Goal: Task Accomplishment & Management: Complete application form

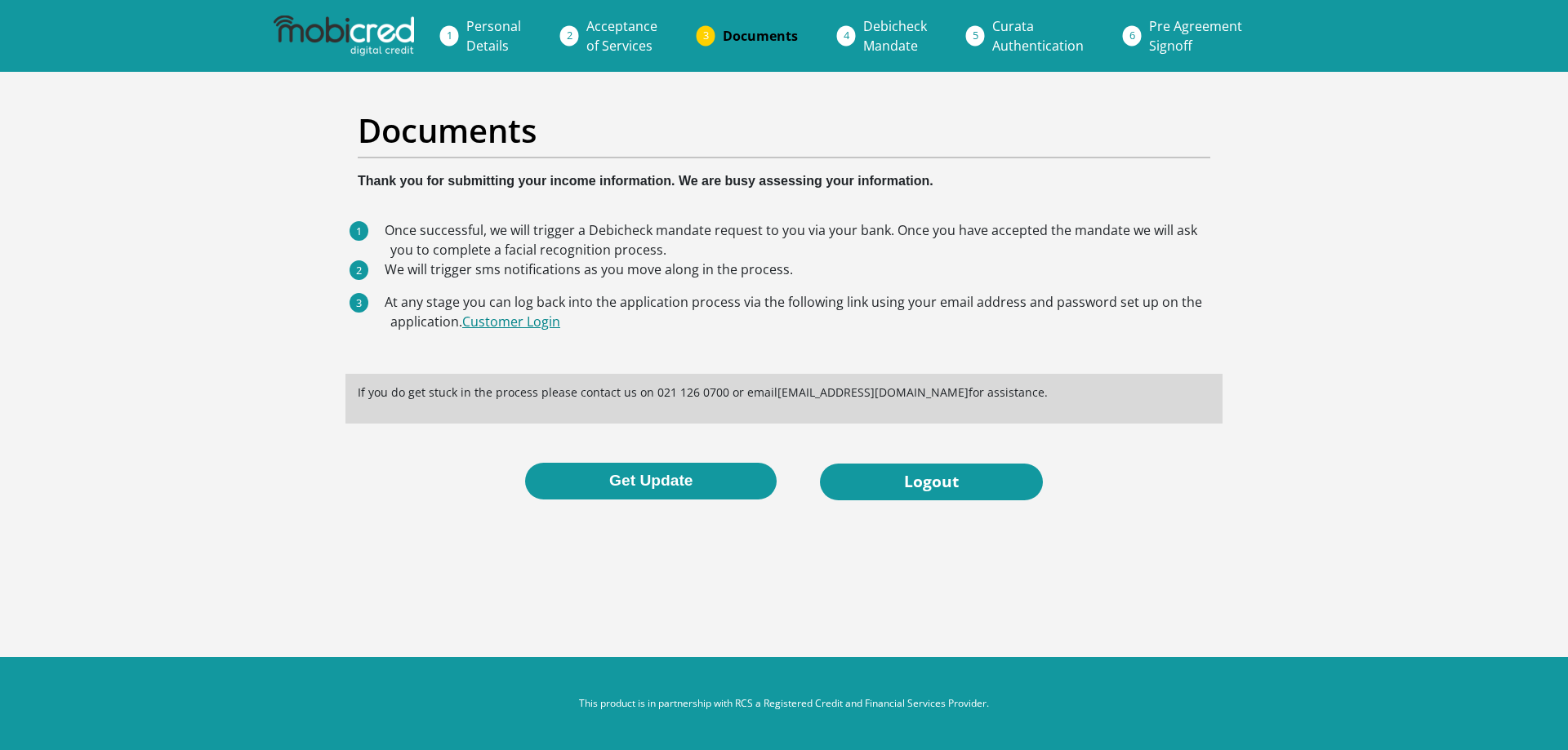
click at [532, 322] on link "Customer Login" at bounding box center [511, 321] width 98 height 18
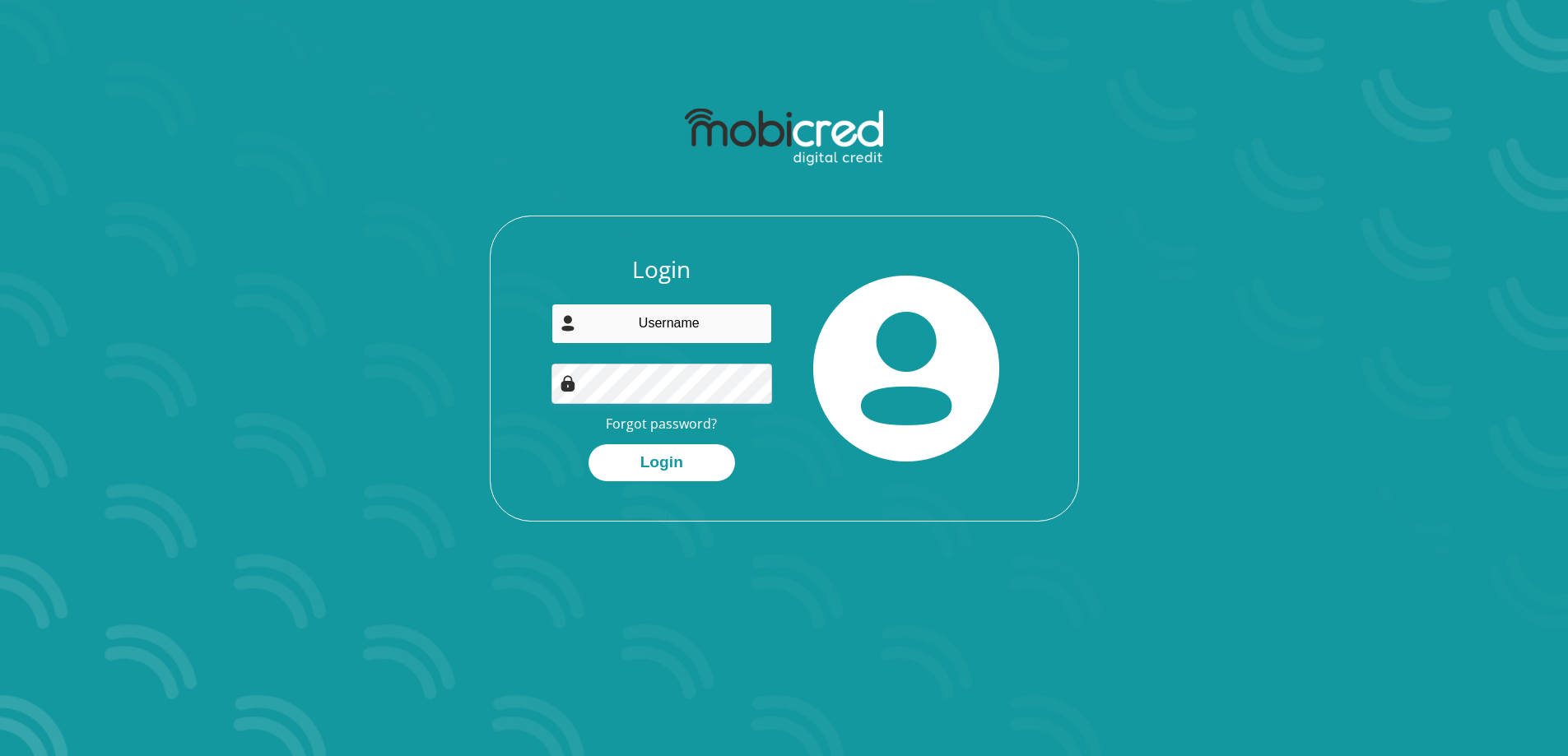
click at [714, 323] on input "email" at bounding box center [662, 323] width 221 height 40
type input "cornephotos@lantic.net"
click at [670, 465] on button "Login" at bounding box center [662, 463] width 147 height 37
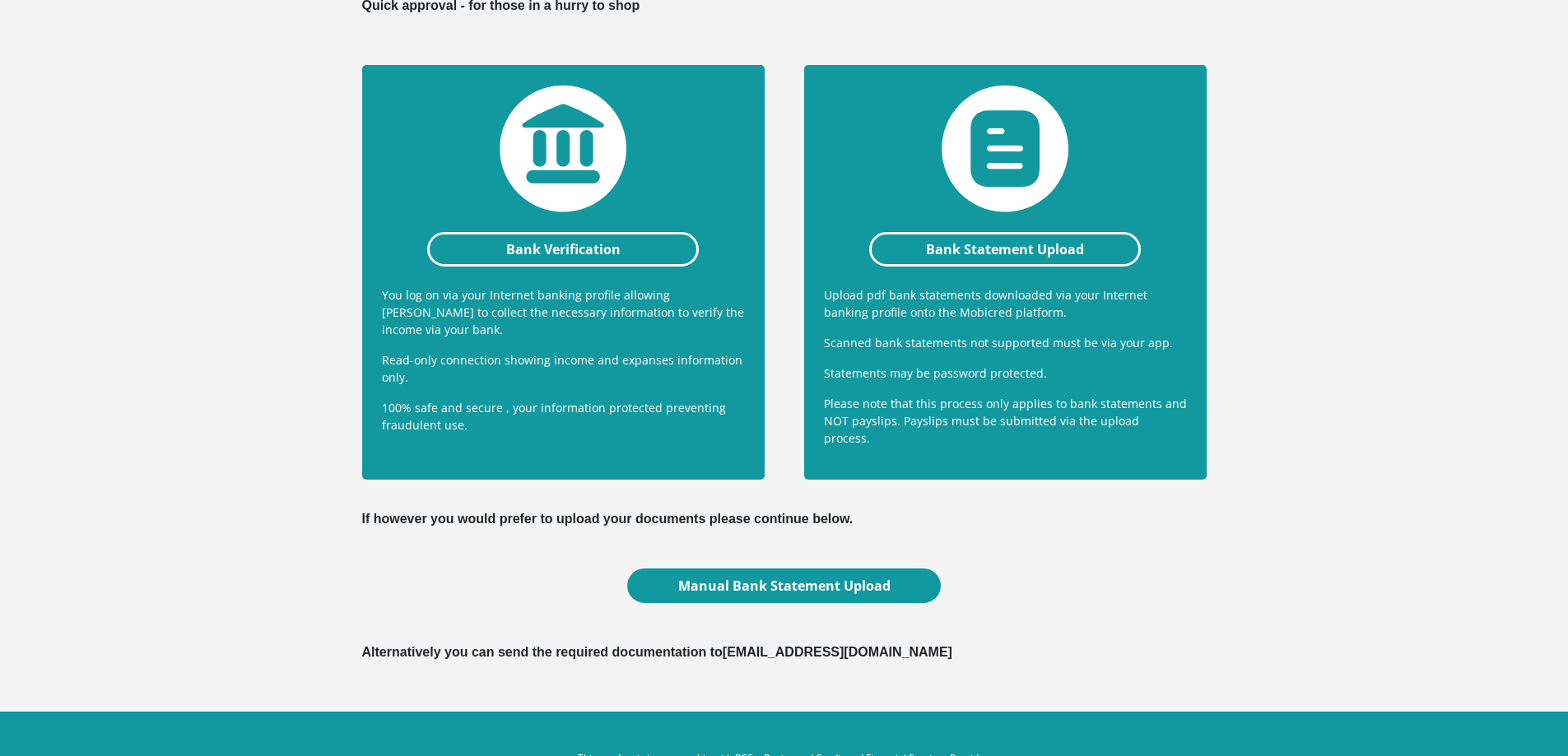
scroll to position [376, 0]
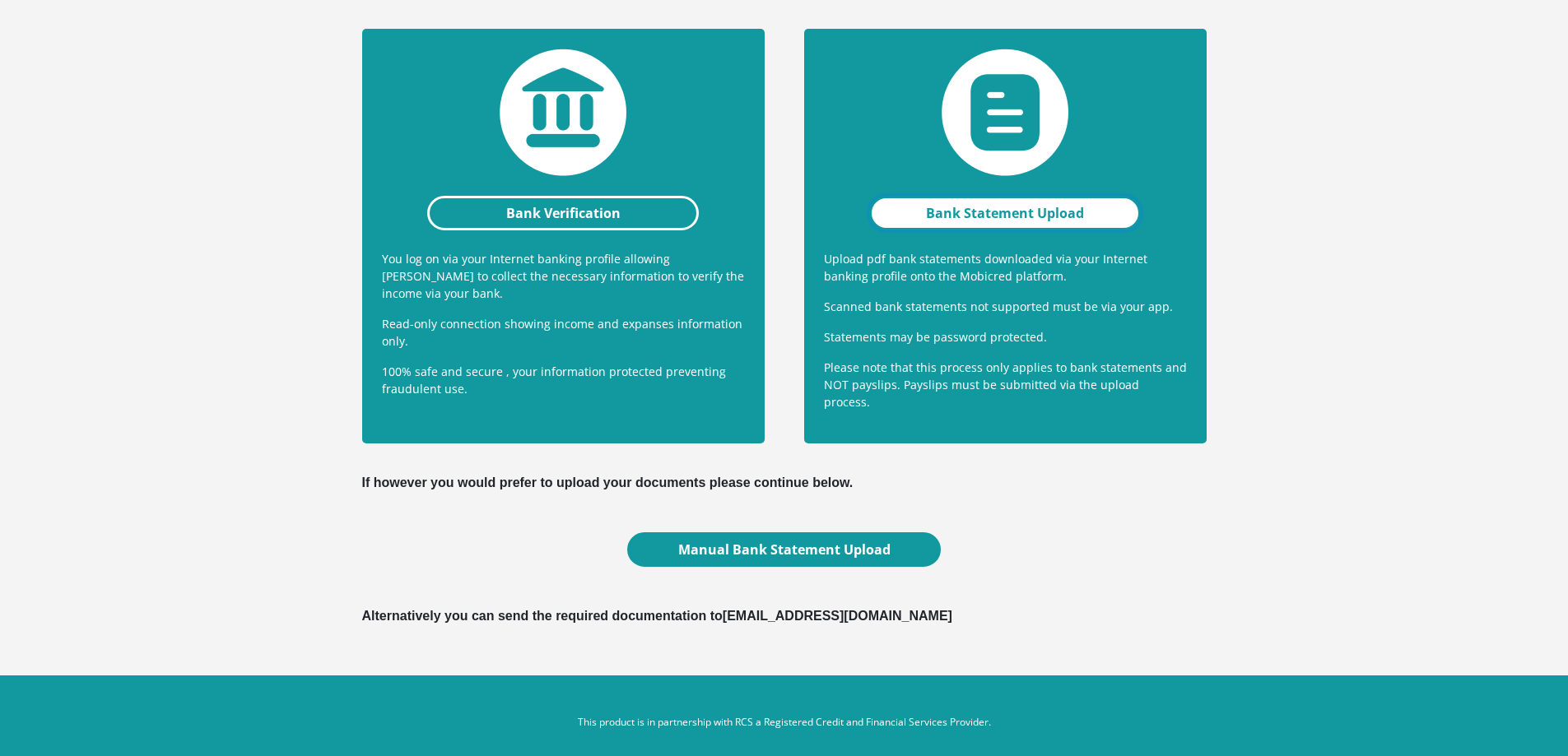
click at [1035, 215] on link "Bank Statement Upload" at bounding box center [1005, 213] width 273 height 35
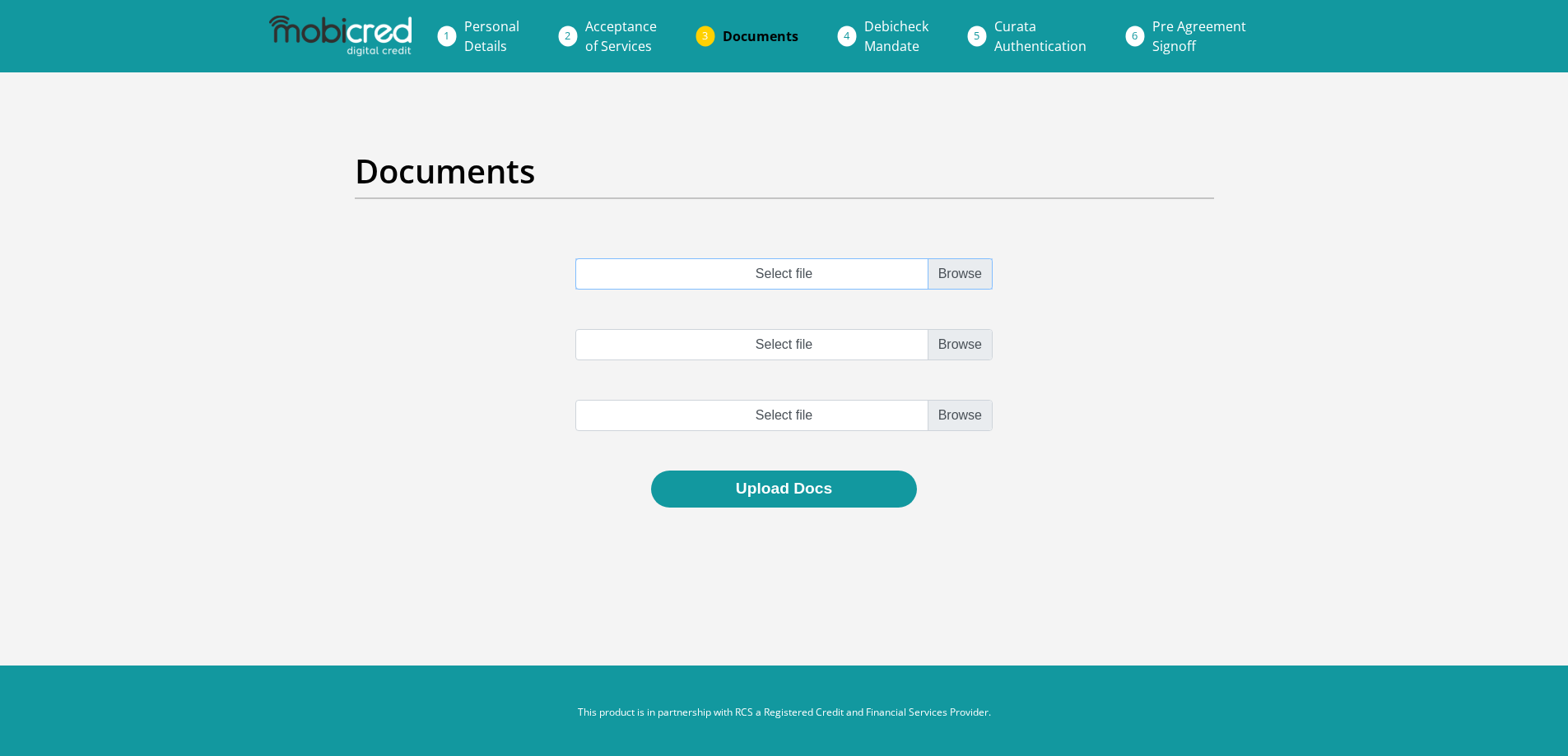
click at [953, 273] on input "Select file" at bounding box center [784, 274] width 418 height 31
type input "C:\fakepath\FNB_FUSION_PREMIER_ACCOUNT_278.pdf"
click at [968, 346] on input "Select file" at bounding box center [784, 344] width 418 height 31
type input "C:\fakepath\FNB_FUSION_PREMIER_ACCOUNT_277.pdf"
click at [961, 416] on input "file" at bounding box center [784, 415] width 418 height 31
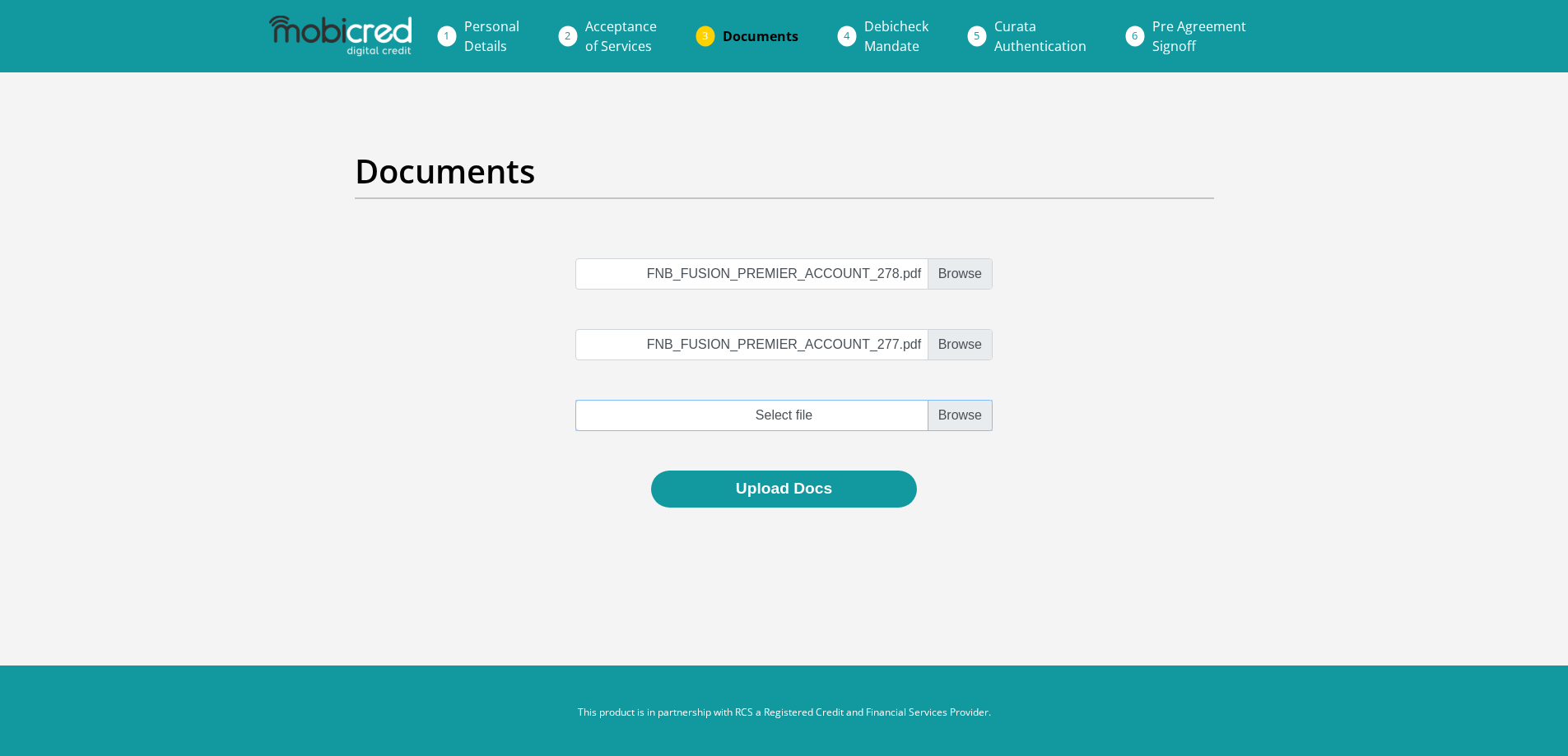
type input "C:\fakepath\FNB_FUSION_PREMIER_ACCOUNT_276.pdf"
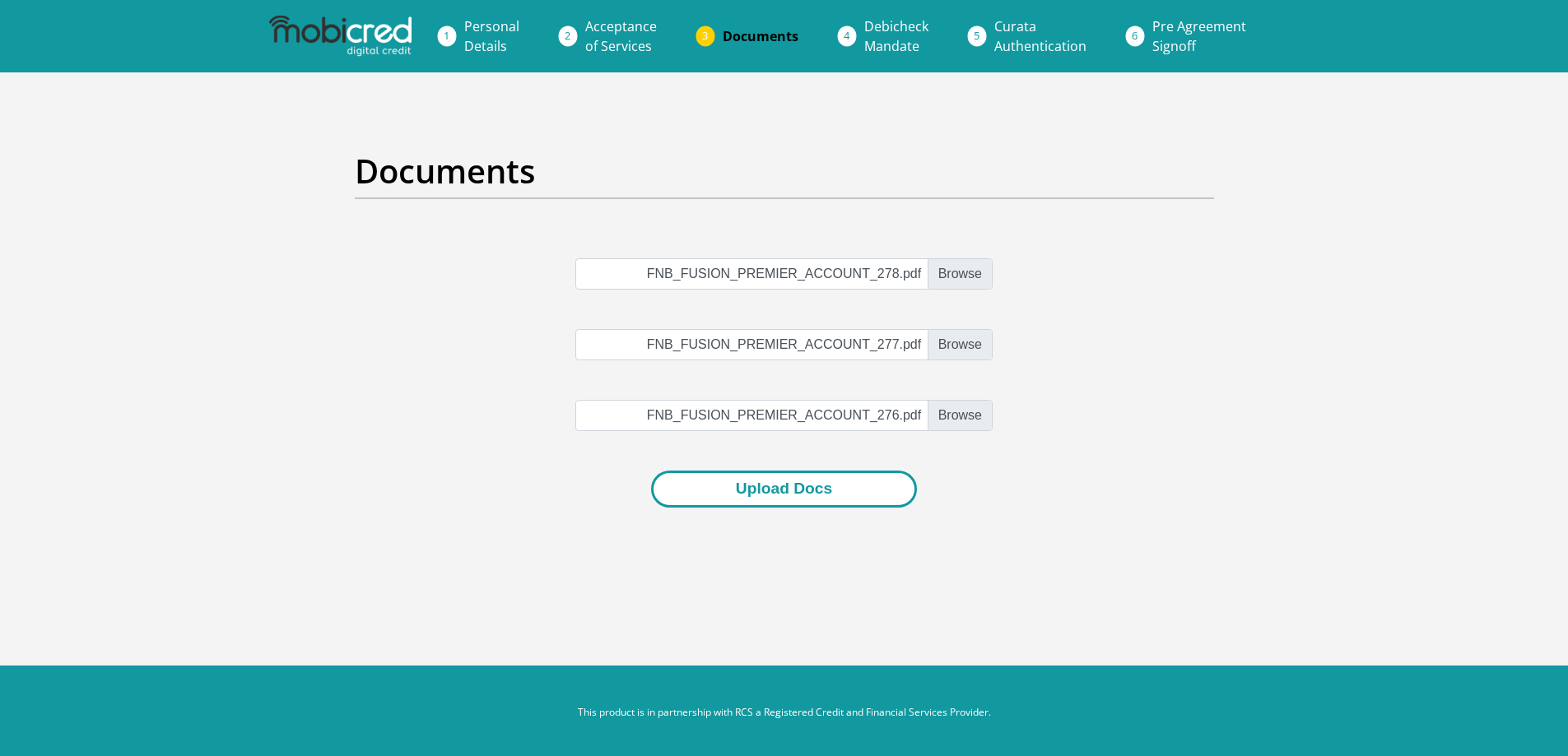
click at [779, 483] on button "Upload Docs" at bounding box center [784, 489] width 266 height 37
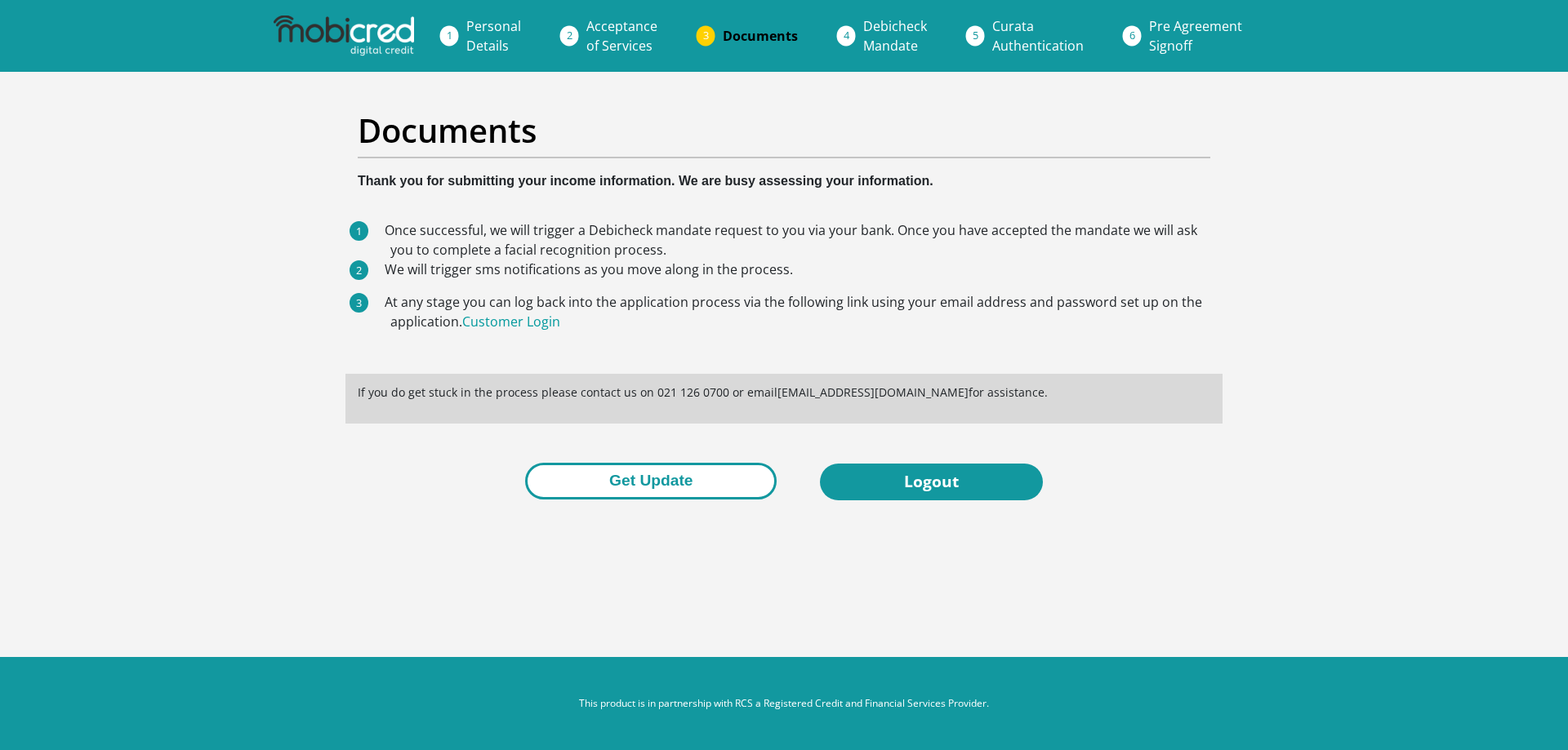
click at [669, 477] on button "Get Update" at bounding box center [651, 481] width 251 height 37
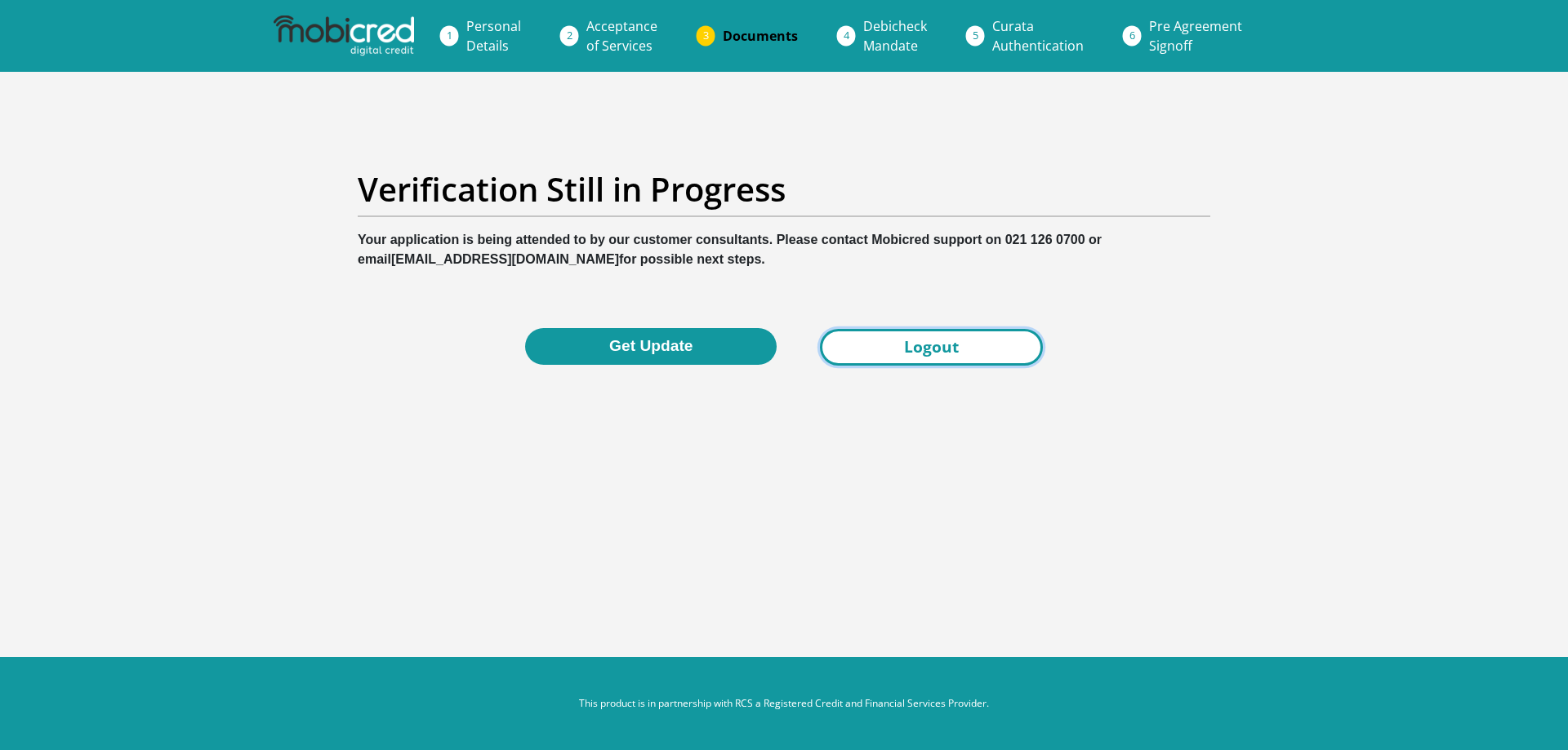
click at [951, 347] on link "Logout" at bounding box center [931, 347] width 223 height 37
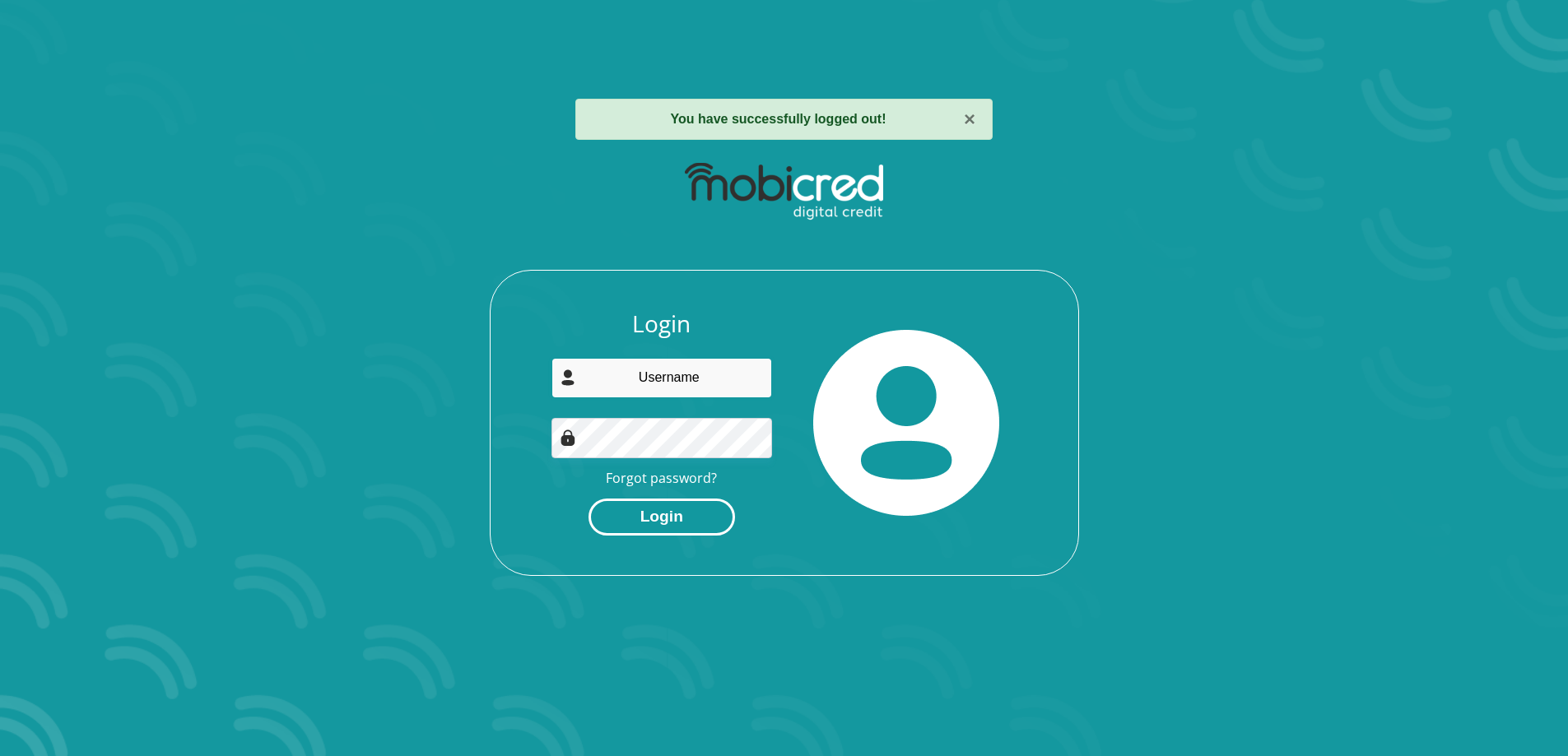
type input "[EMAIL_ADDRESS][DOMAIN_NAME]"
click at [650, 519] on button "Login" at bounding box center [662, 517] width 147 height 37
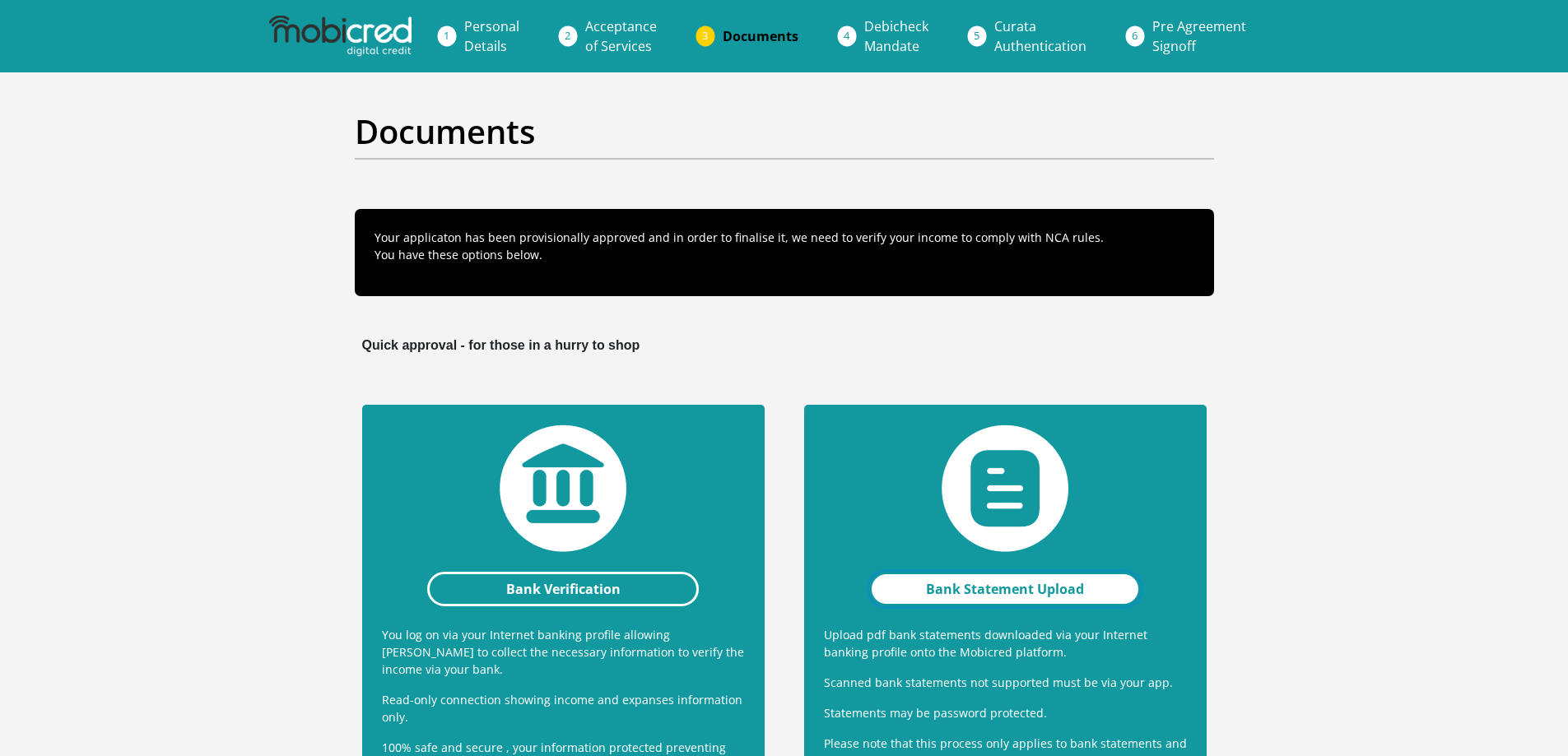
click at [969, 588] on link "Bank Statement Upload" at bounding box center [1005, 590] width 273 height 35
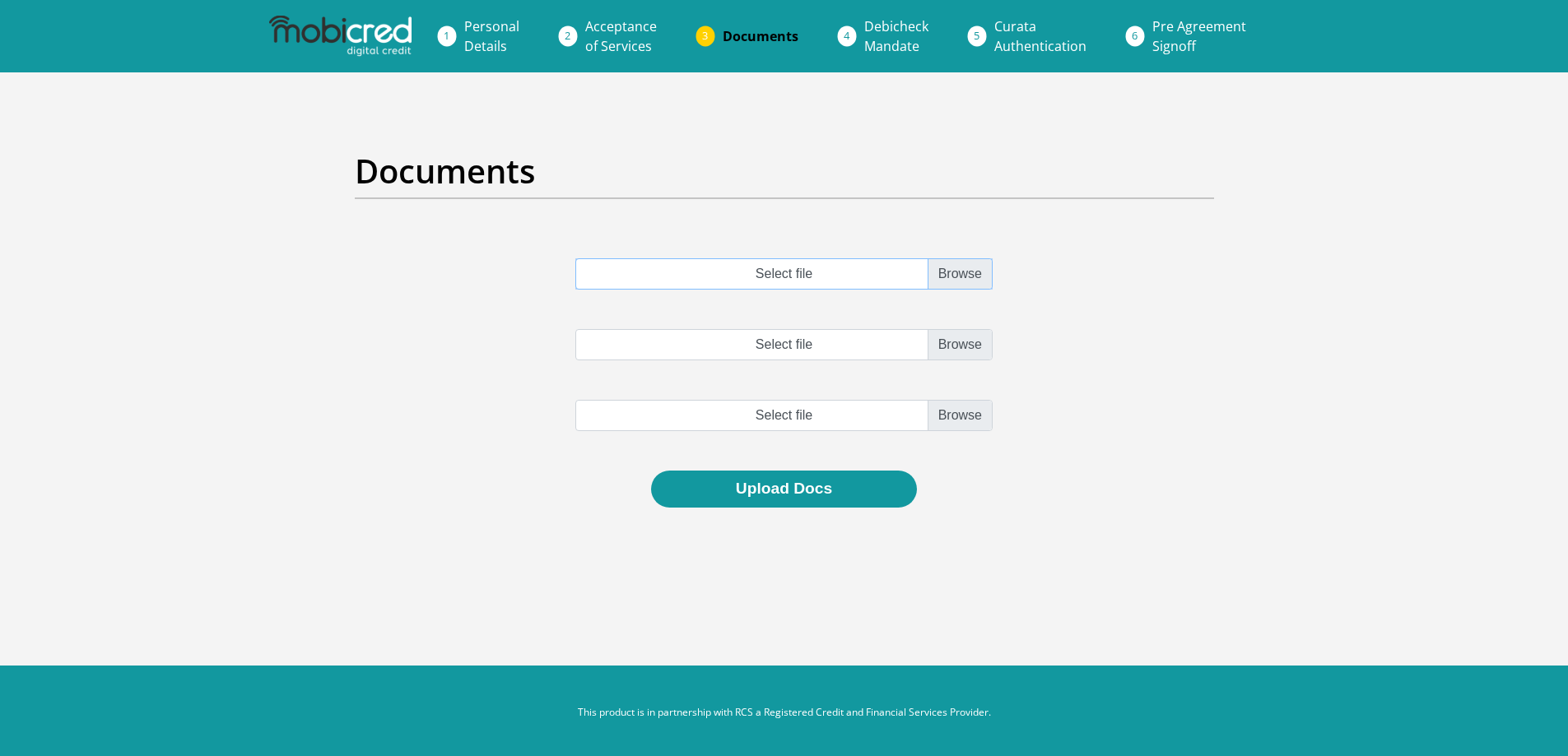
click at [960, 271] on input "Select file" at bounding box center [784, 274] width 418 height 31
type input "C:\fakepath\FNB_FUSION_PREMIER_ACCOUNT_278.pdf"
click at [965, 344] on input "Select file" at bounding box center [784, 344] width 418 height 31
type input "C:\fakepath\FNB_FUSION_PREMIER_ACCOUNT_279.pdf"
click at [948, 412] on input "file" at bounding box center [784, 415] width 418 height 31
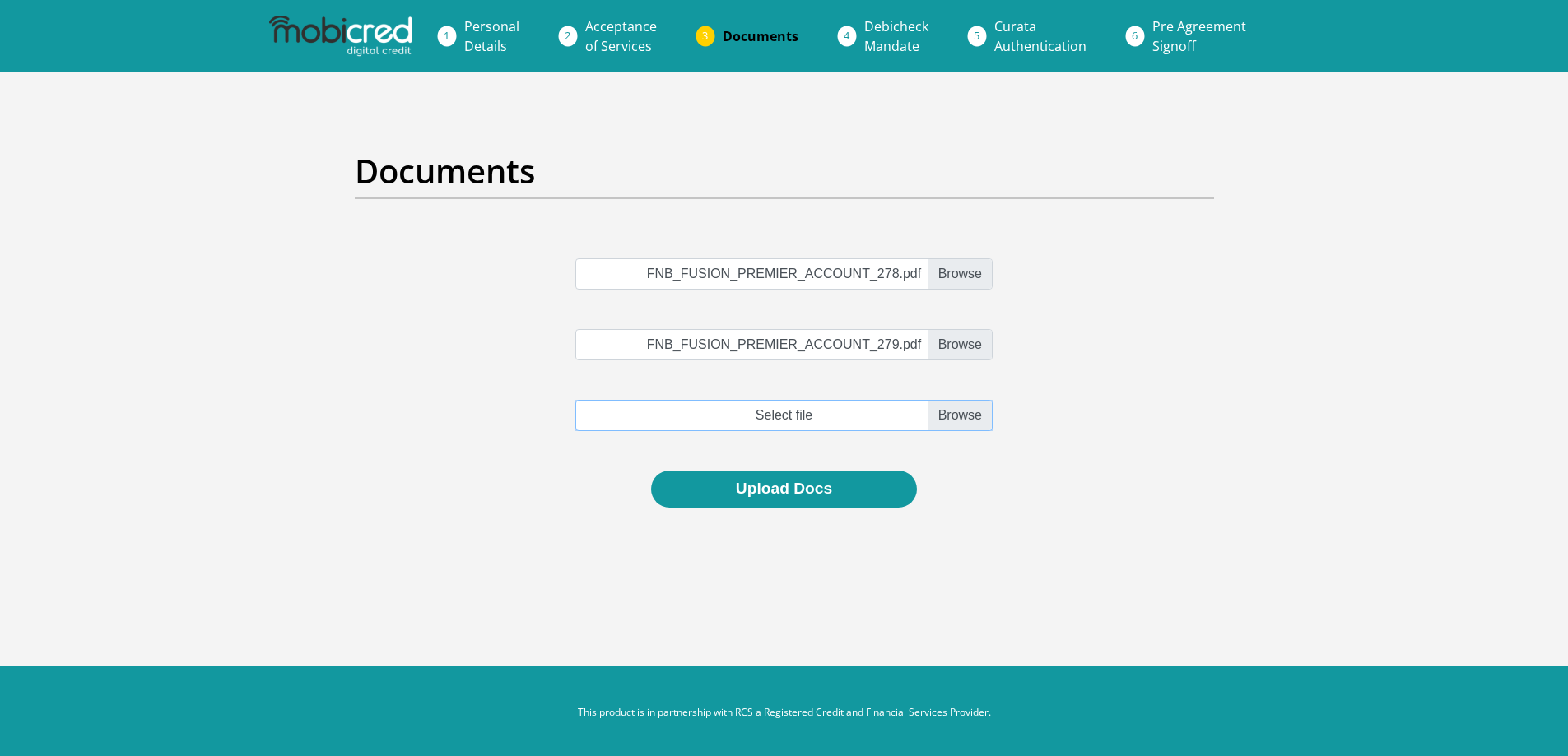
type input "C:\fakepath\FNB_FUSION_PREMIER_ACCOUNT_280.pdf"
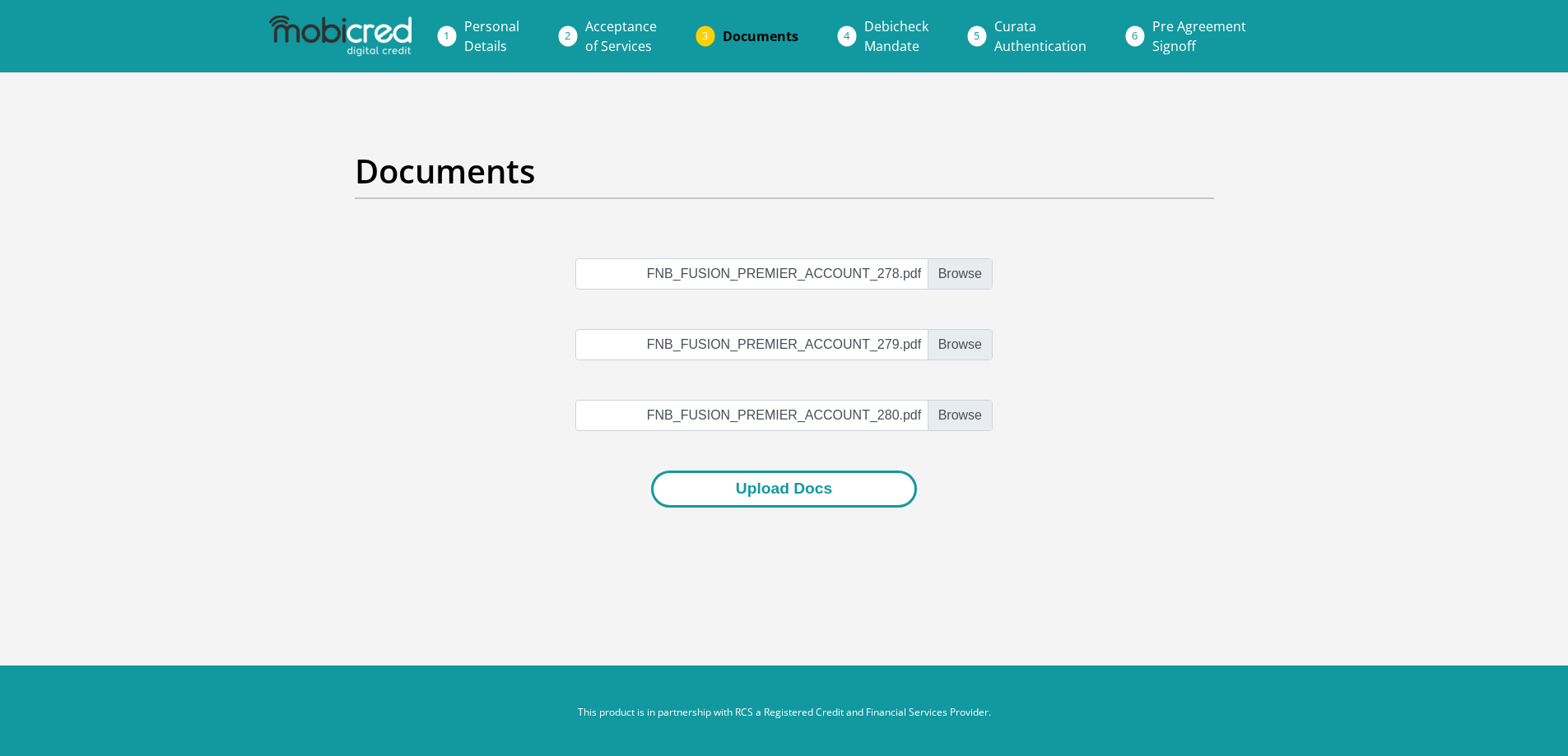
click at [747, 493] on button "Upload Docs" at bounding box center [784, 489] width 266 height 37
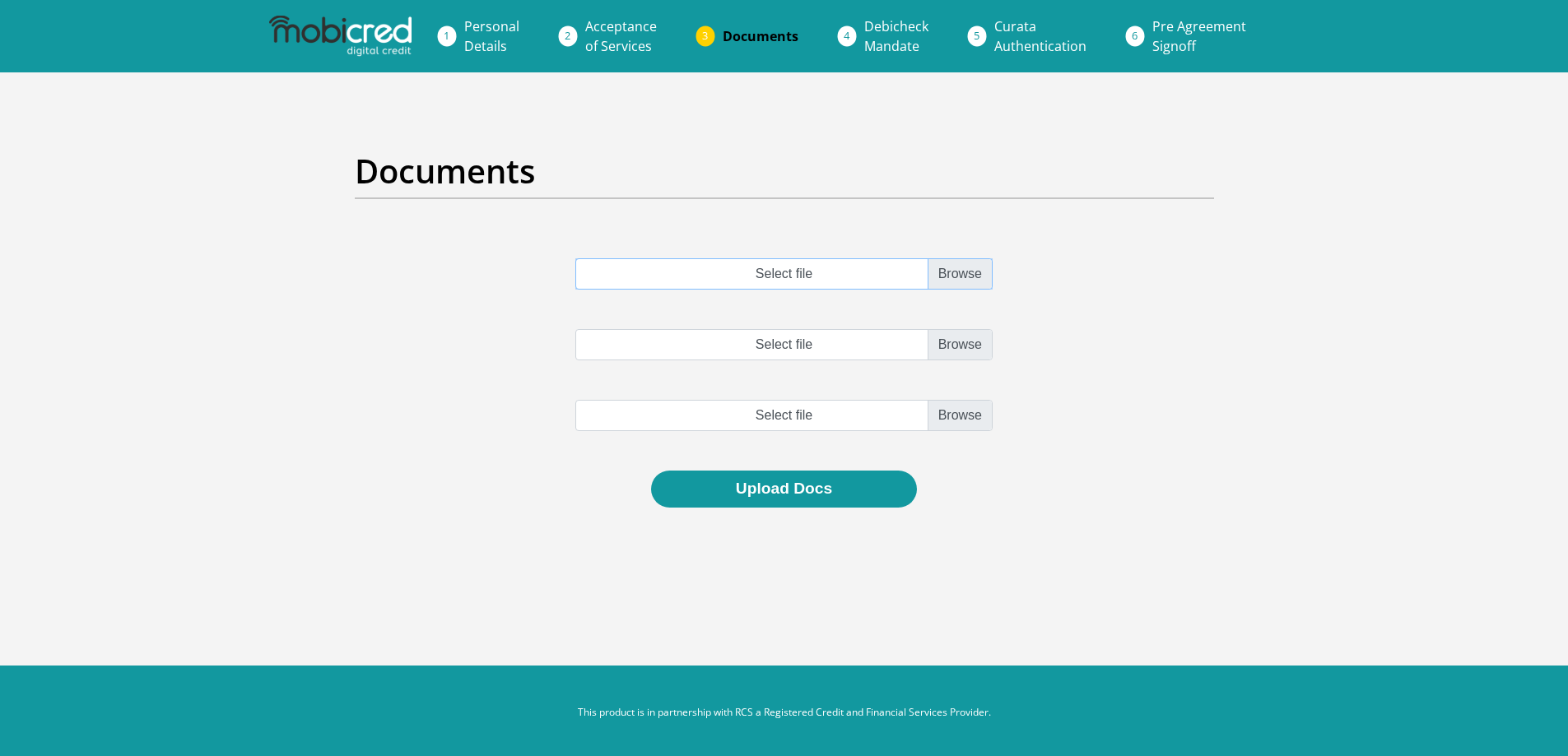
click at [982, 280] on input "Select file" at bounding box center [784, 274] width 418 height 31
click at [952, 343] on input "Select file" at bounding box center [784, 344] width 418 height 31
click at [965, 418] on input "file" at bounding box center [784, 415] width 418 height 31
click at [776, 273] on input "Select file" at bounding box center [784, 274] width 418 height 31
click at [778, 490] on button "Upload Docs" at bounding box center [784, 489] width 266 height 37
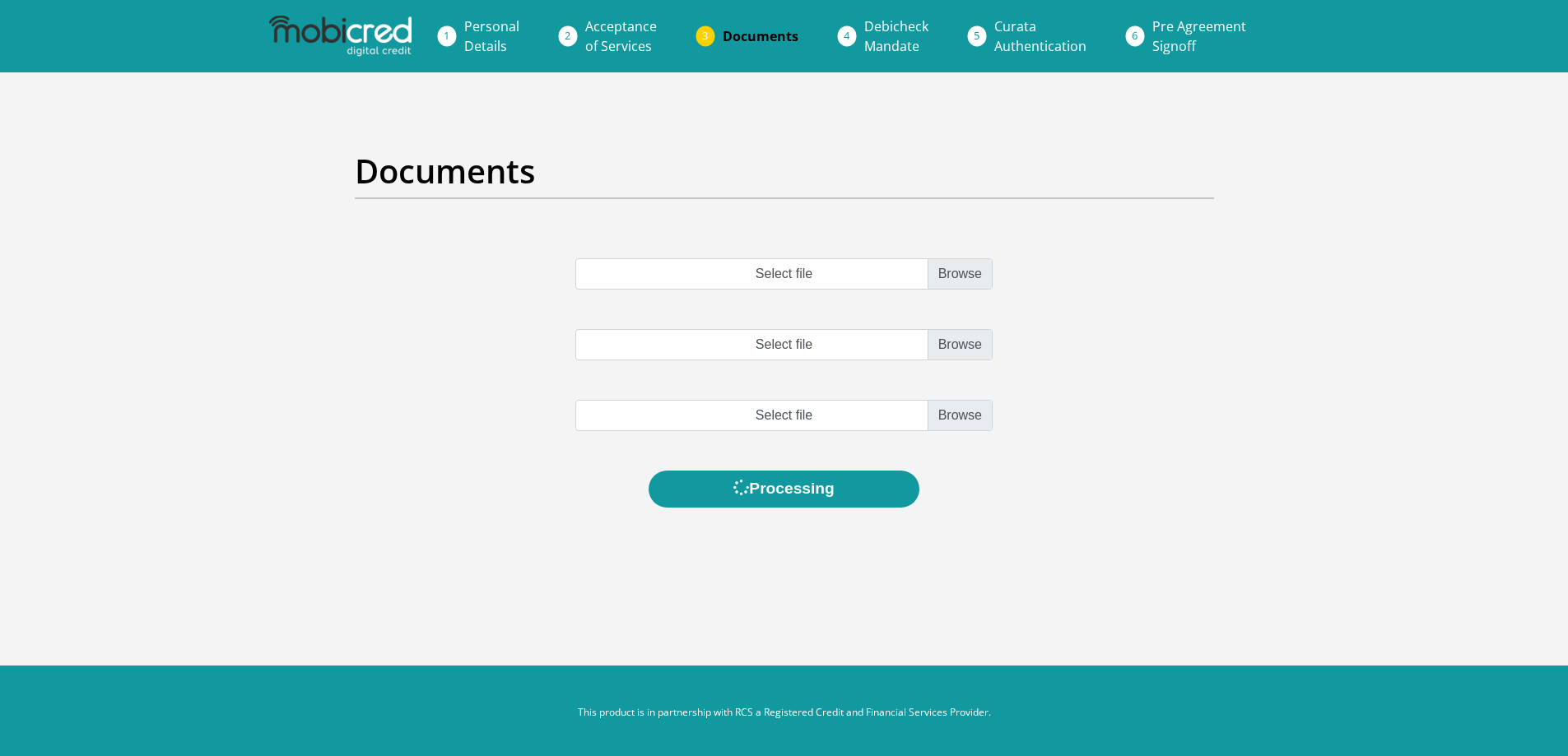
click at [366, 46] on img at bounding box center [340, 36] width 141 height 41
